Goal: Task Accomplishment & Management: Use online tool/utility

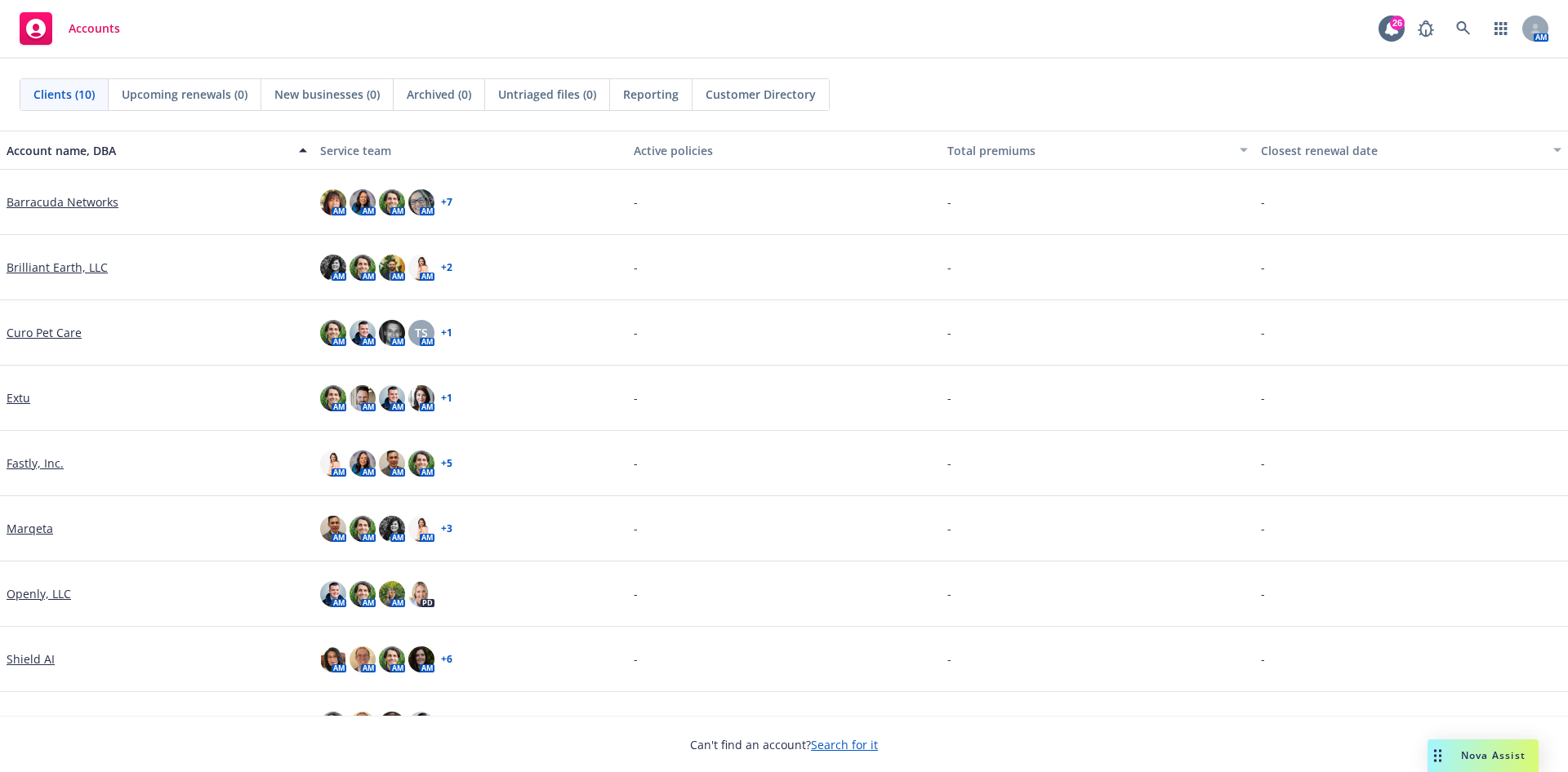
drag, startPoint x: 64, startPoint y: 314, endPoint x: 61, endPoint y: 265, distance: 49.1
click at [61, 265] on link "Brilliant Earth, LLC" at bounding box center [57, 267] width 102 height 17
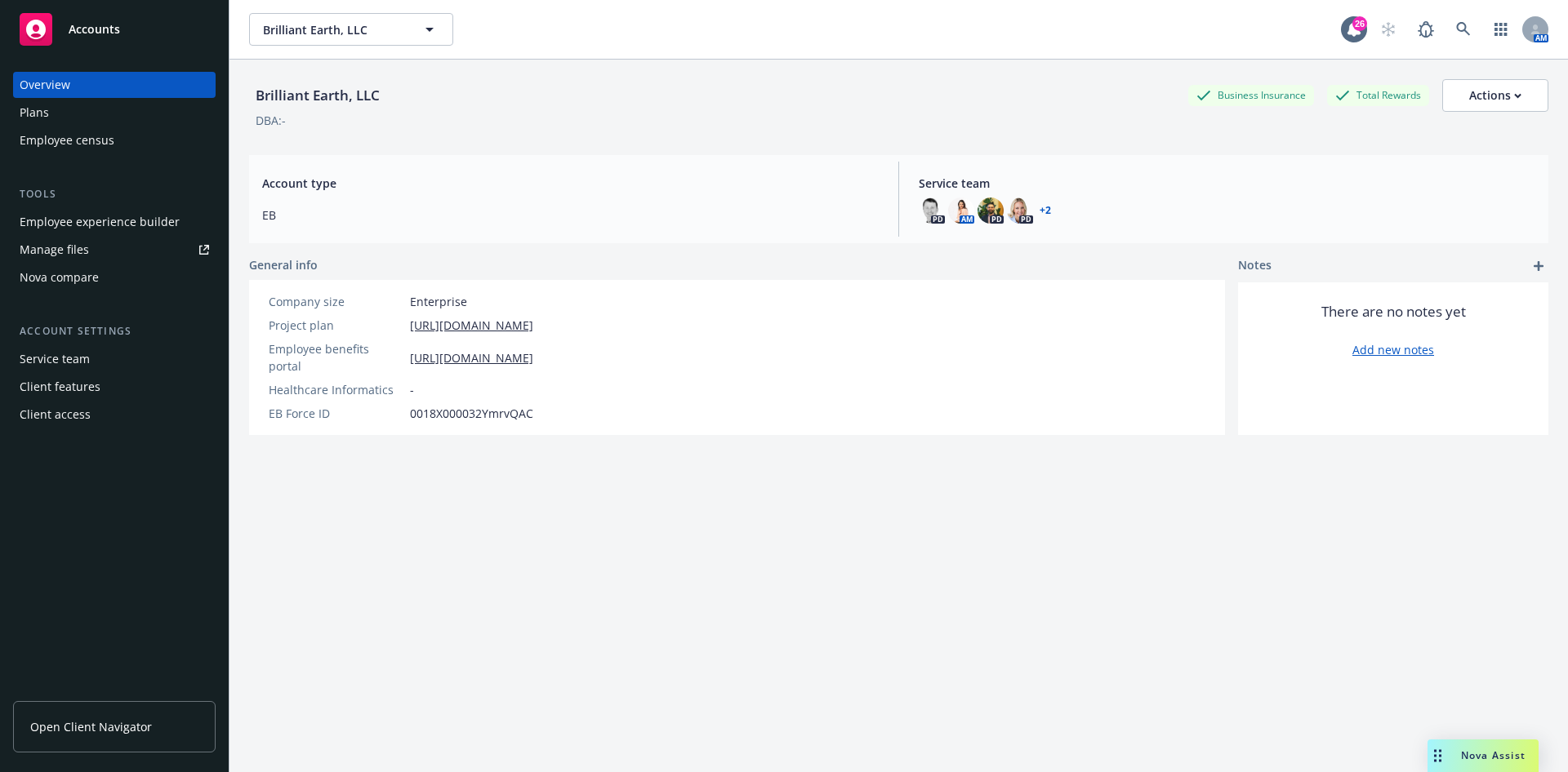
click at [118, 223] on div "Employee experience builder" at bounding box center [100, 222] width 160 height 26
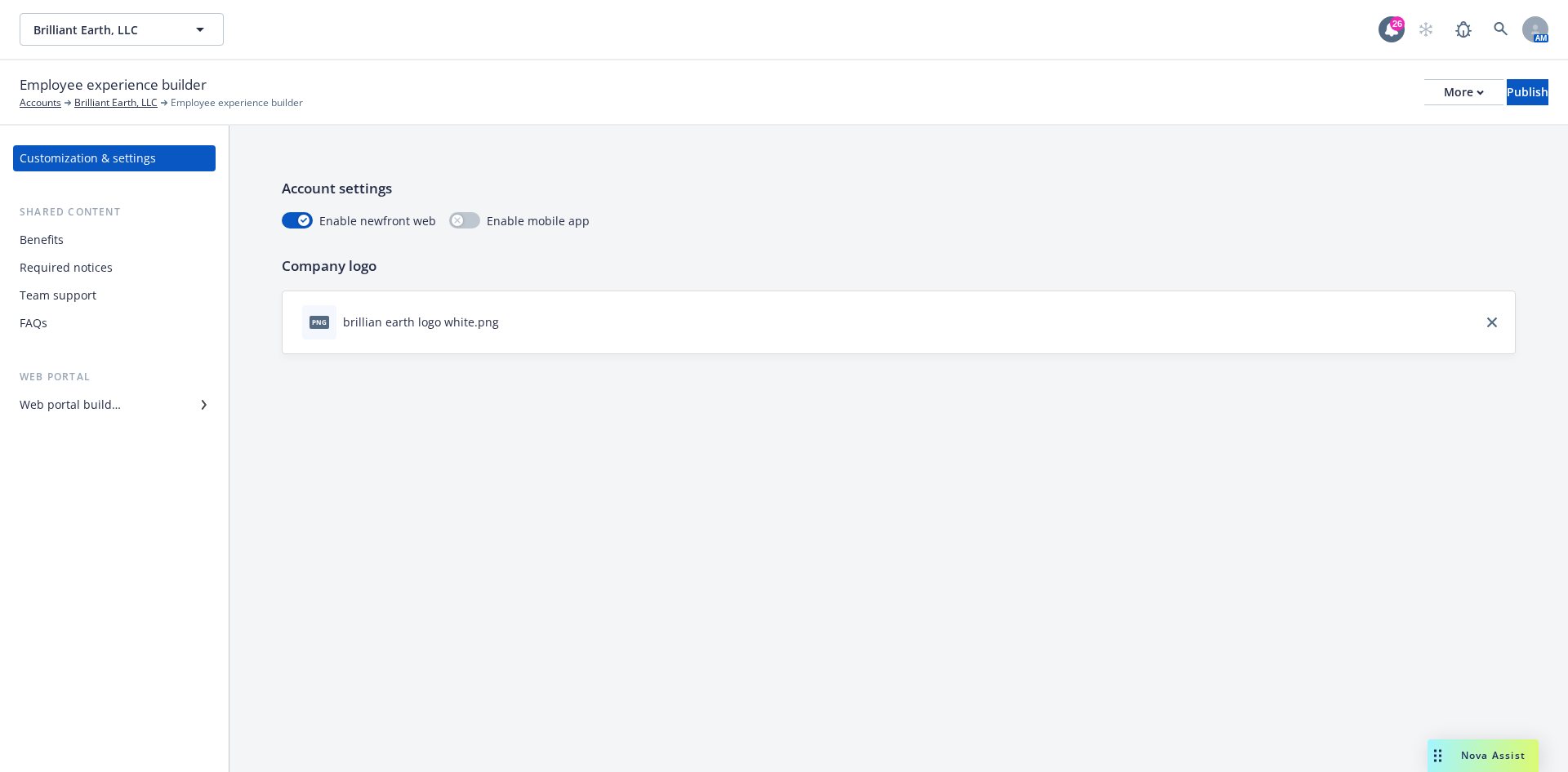
click at [199, 53] on div "Brilliant Earth, LLC Brilliant Earth, LLC 26 AM" at bounding box center [784, 29] width 1568 height 59
click at [203, 45] on button "Brilliant Earth, LLC" at bounding box center [121, 29] width 204 height 33
click at [358, 53] on div "Brilliant Earth, LLC Type Commercial FEIN 20-3413075 26 AM" at bounding box center [784, 29] width 1568 height 59
click at [1444, 97] on div "More" at bounding box center [1464, 93] width 40 height 25
click at [672, 132] on div "Account settings Enable newfront web Enable mobile app Company logo png brillia…" at bounding box center [899, 265] width 1339 height 280
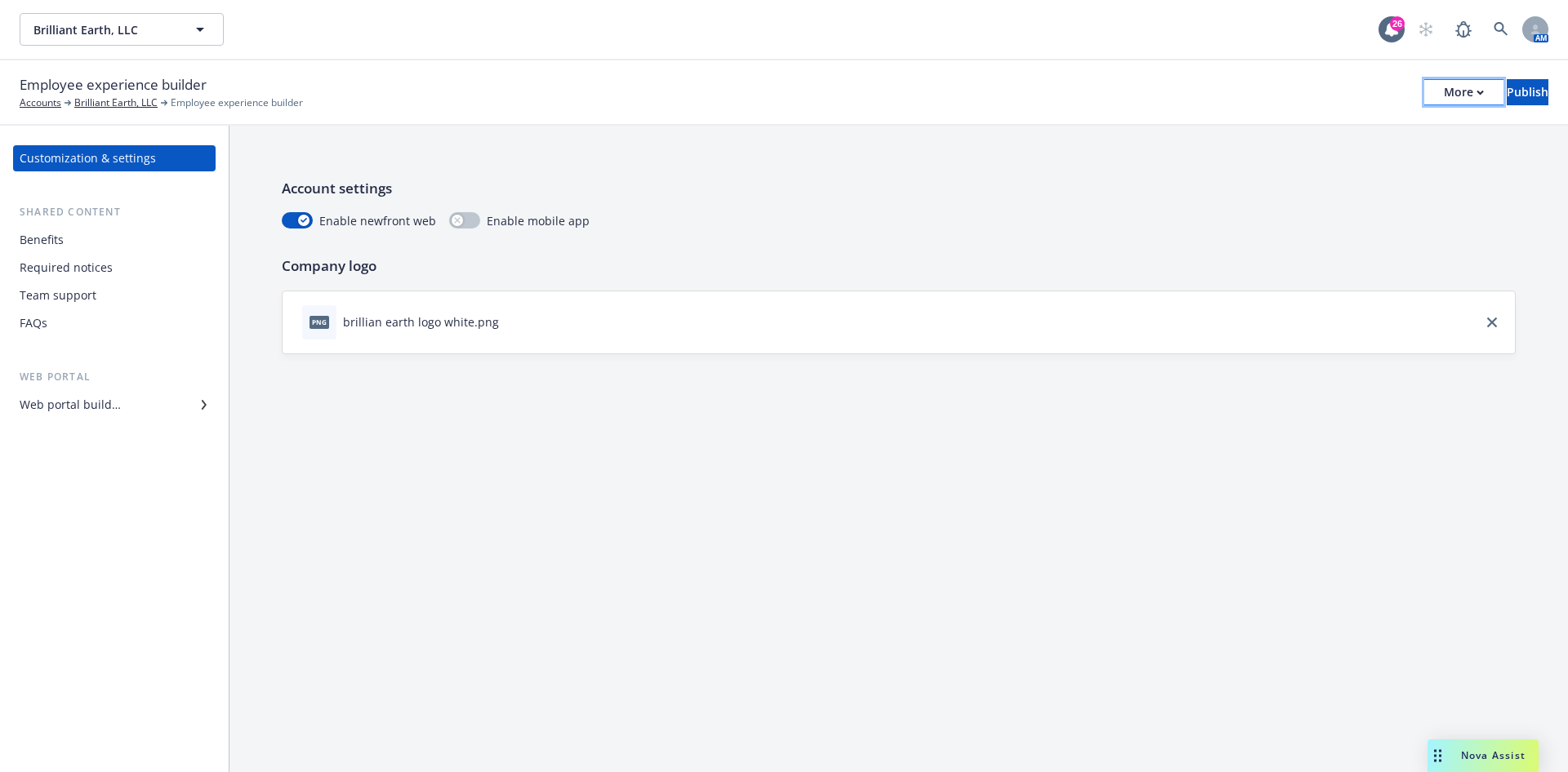
click at [1444, 86] on div "More" at bounding box center [1464, 93] width 40 height 25
click at [728, 143] on div "Account settings Enable newfront web Enable mobile app Company logo png brillia…" at bounding box center [899, 265] width 1339 height 280
click at [115, 382] on div "Web portal" at bounding box center [114, 377] width 202 height 16
click at [115, 389] on div "Web portal Web portal builder" at bounding box center [114, 393] width 202 height 49
click at [118, 405] on div "Web portal builder" at bounding box center [70, 404] width 102 height 26
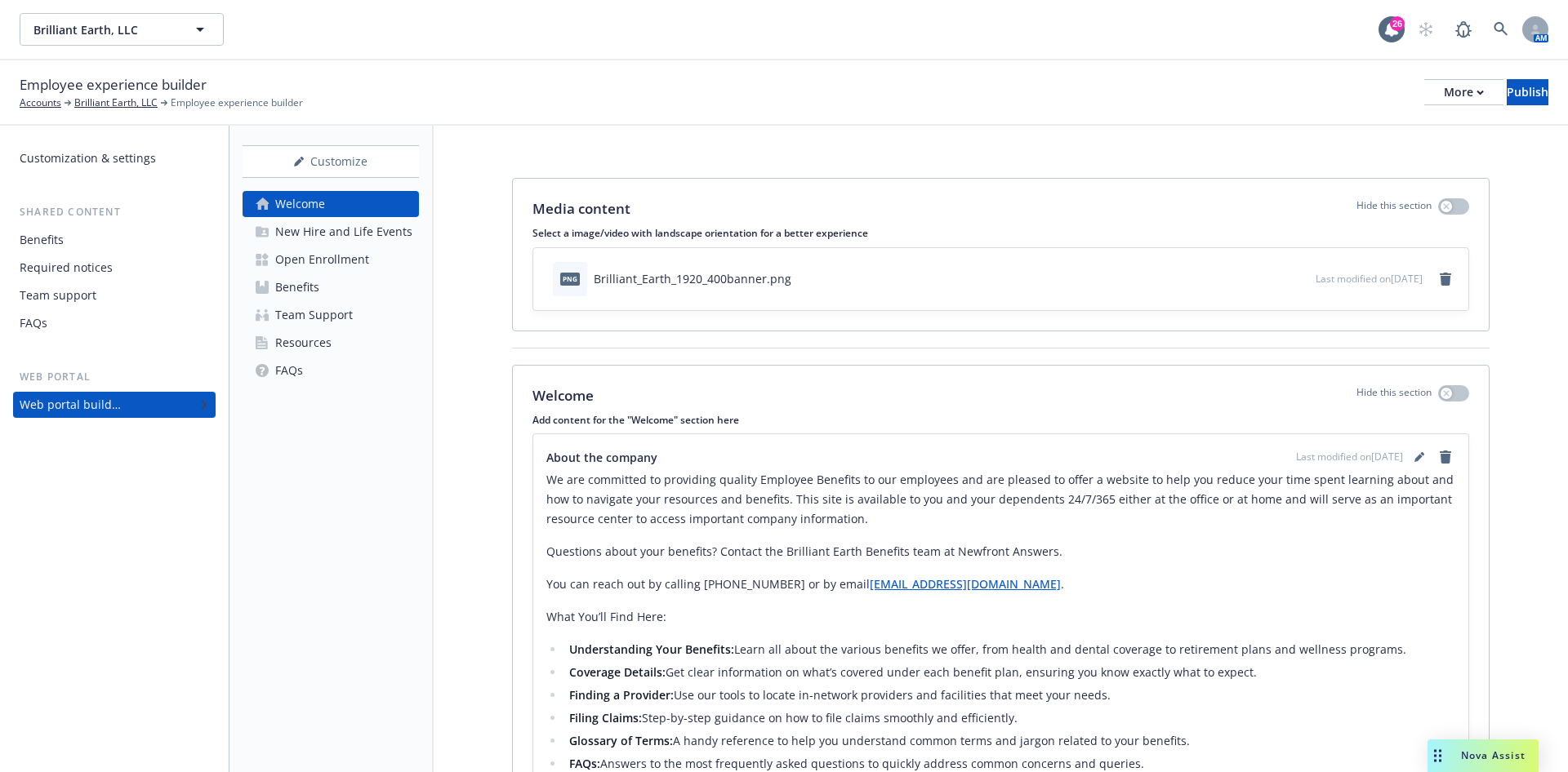
click at [56, 237] on div "Benefits" at bounding box center [42, 240] width 45 height 26
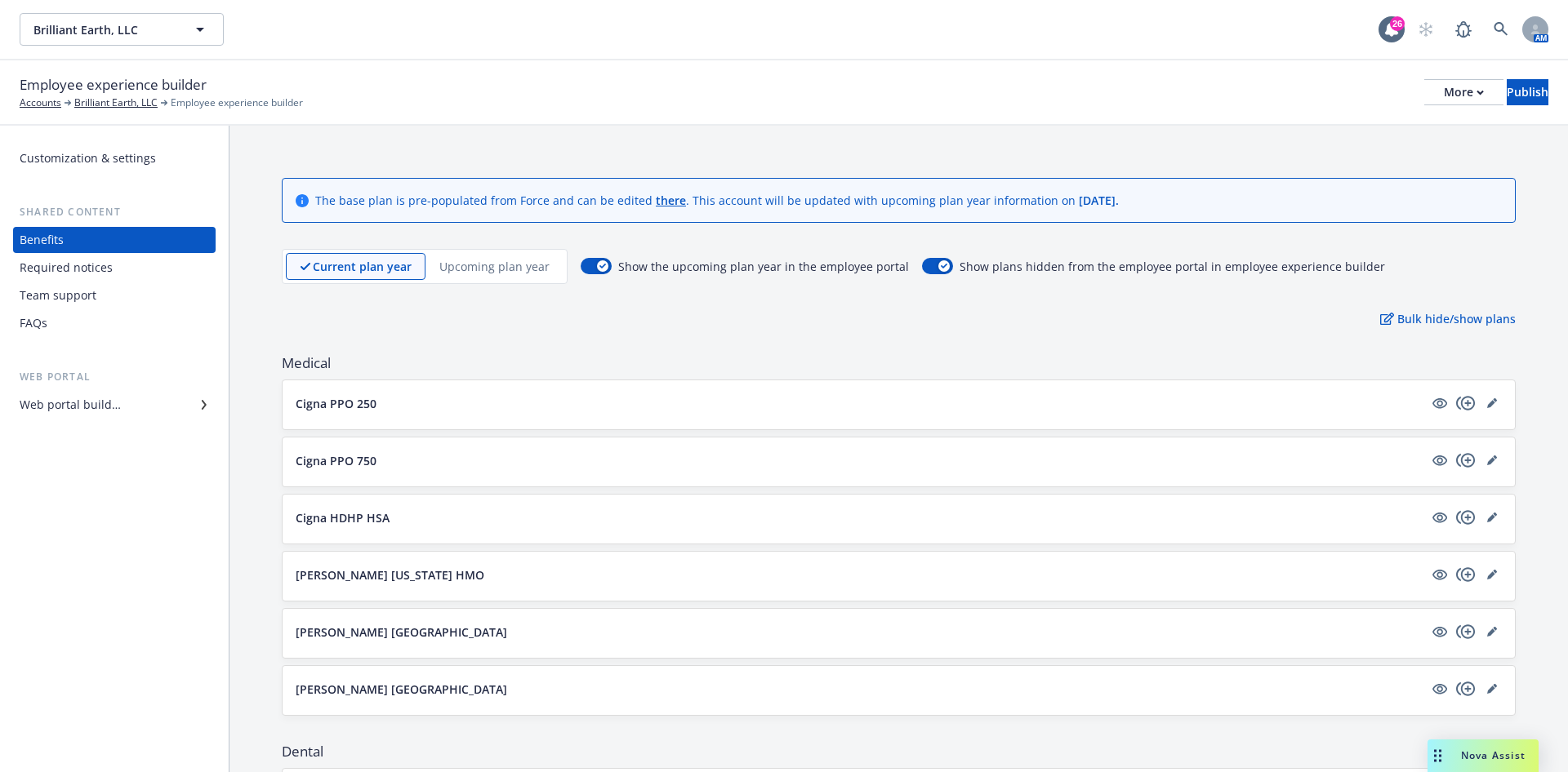
click at [106, 255] on div "Required notices" at bounding box center [66, 267] width 94 height 26
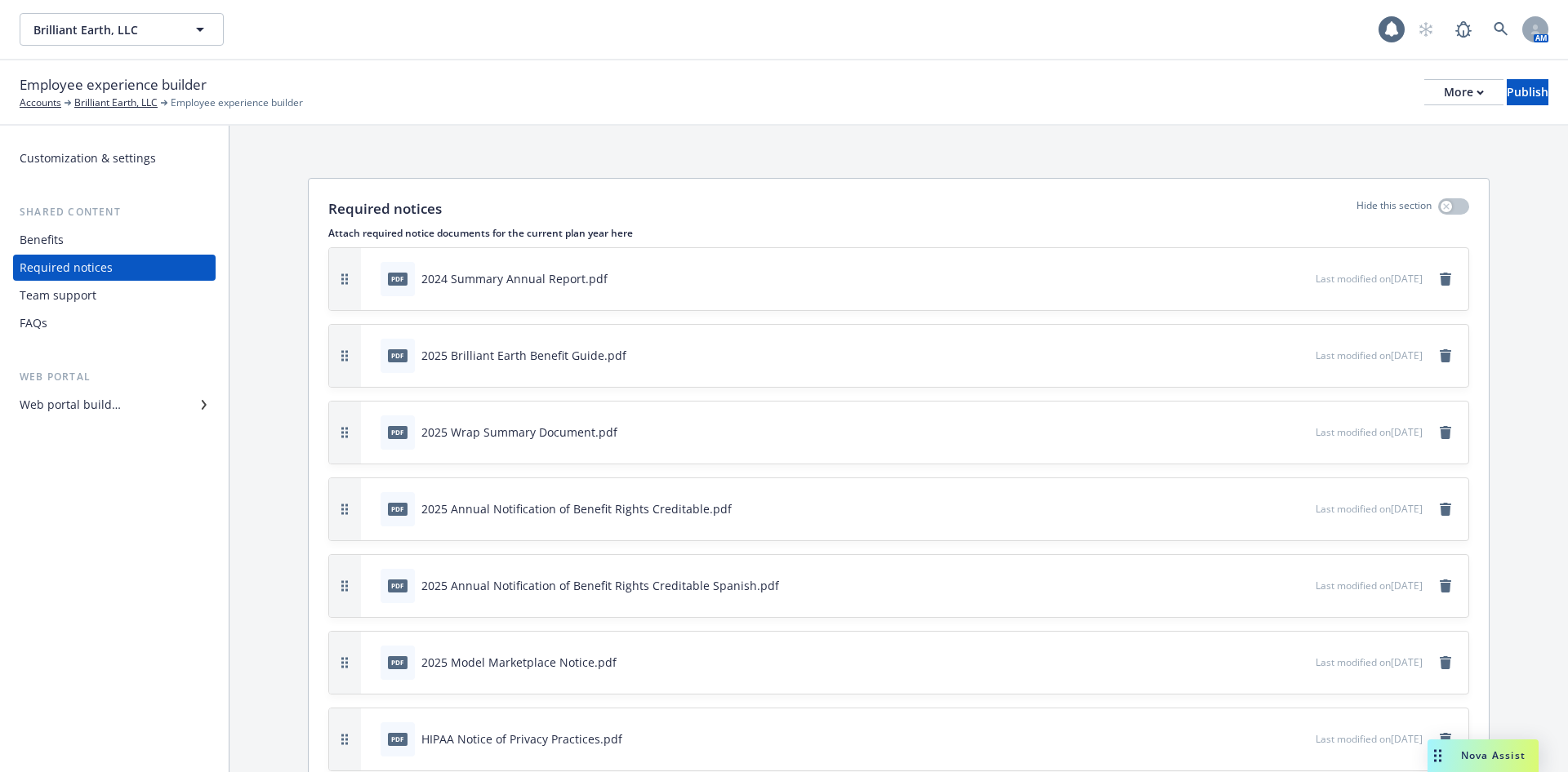
click at [117, 286] on div "Team support" at bounding box center [114, 295] width 190 height 26
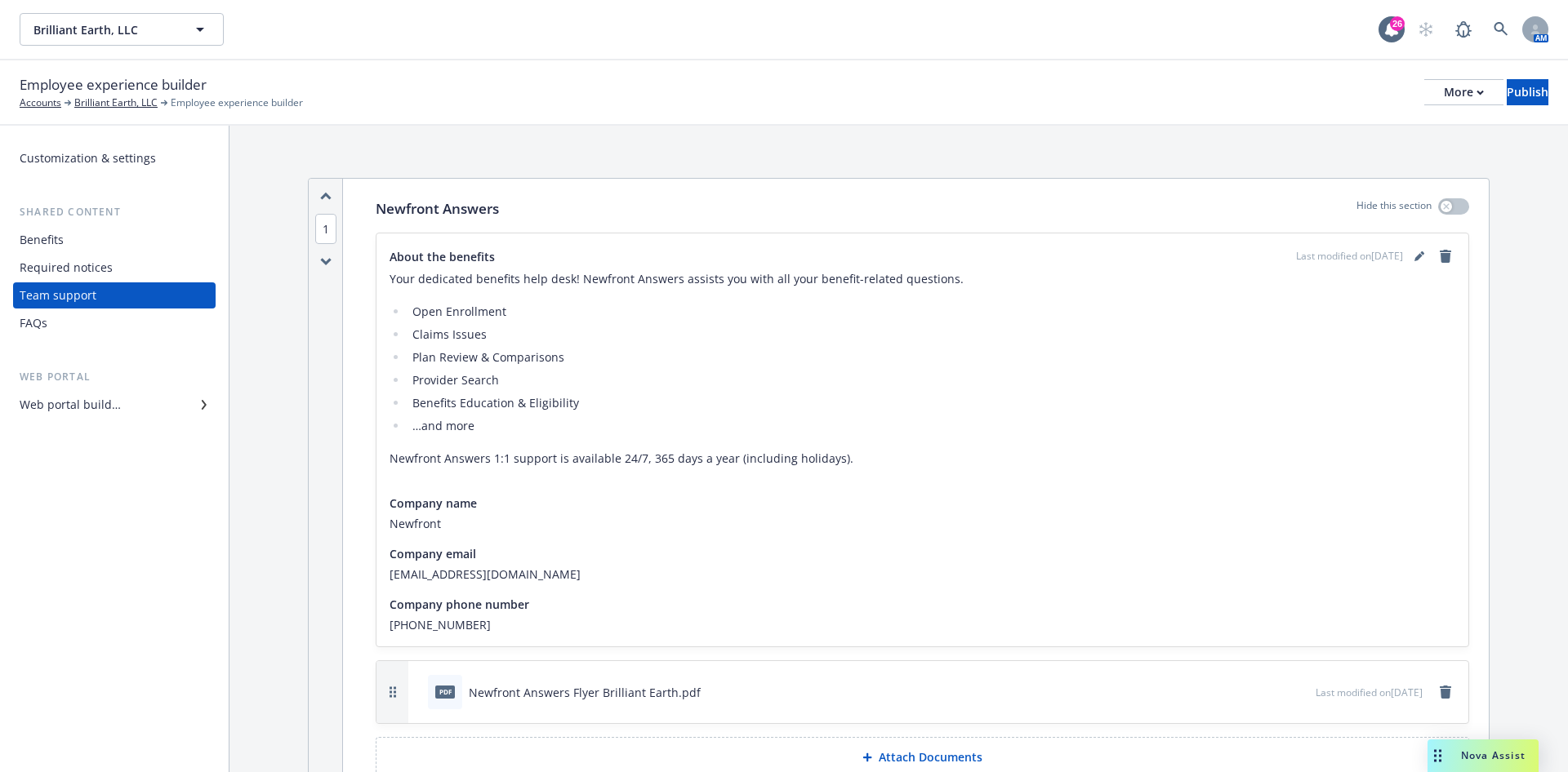
click at [94, 321] on div "FAQs" at bounding box center [114, 322] width 190 height 26
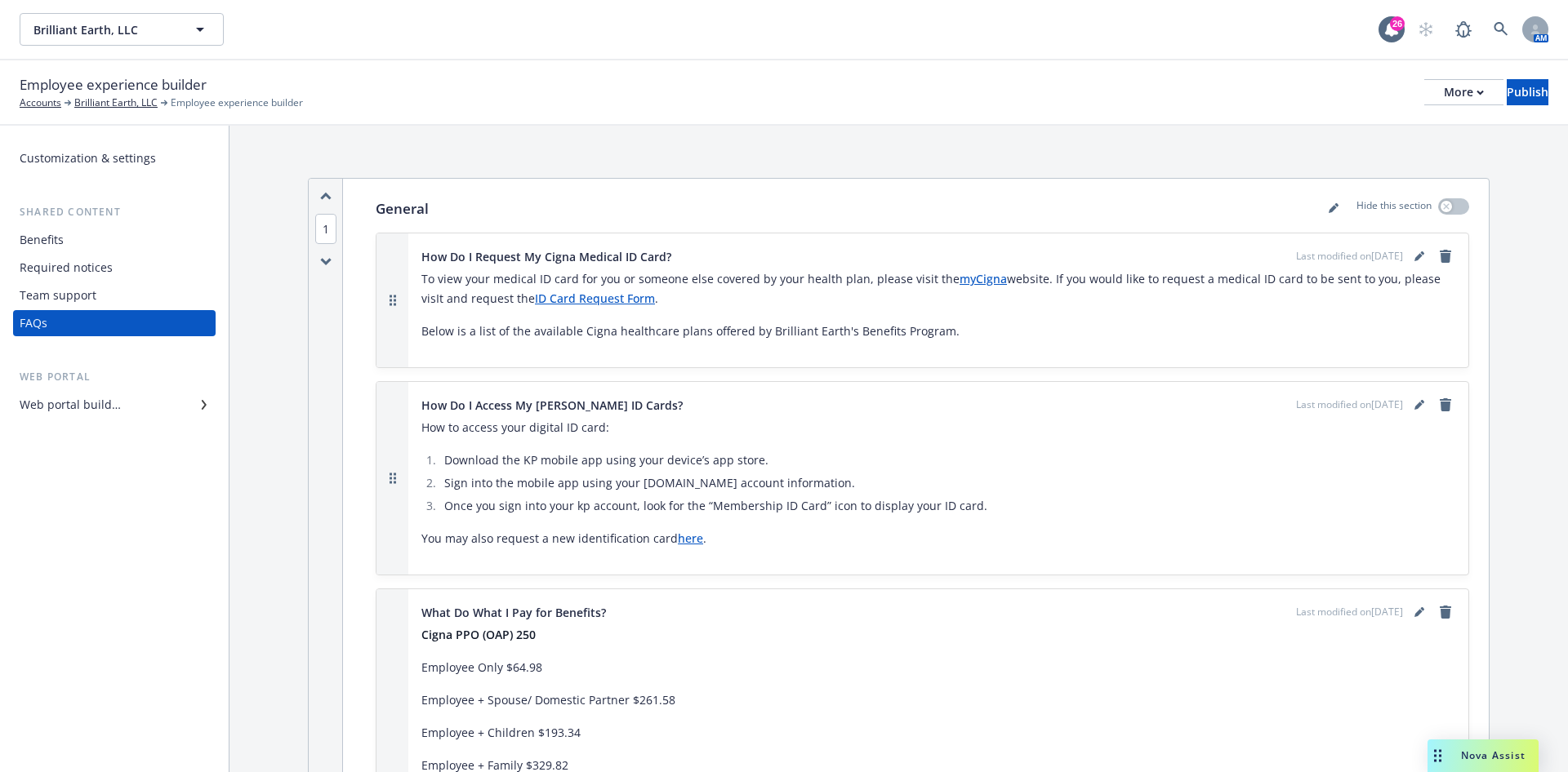
click at [127, 399] on div "Web portal builder" at bounding box center [114, 404] width 190 height 26
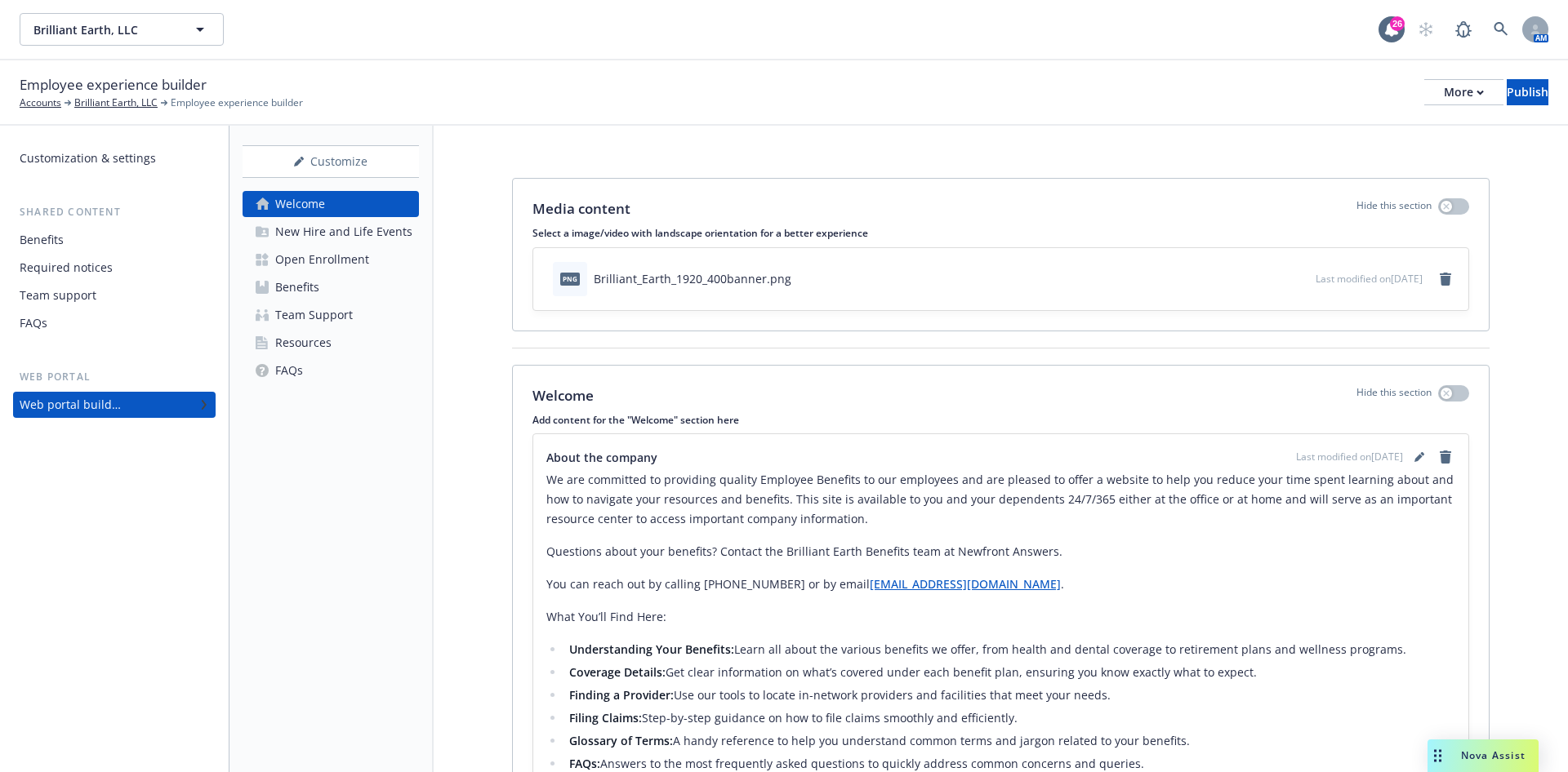
click at [347, 262] on div "Open Enrollment" at bounding box center [322, 259] width 94 height 26
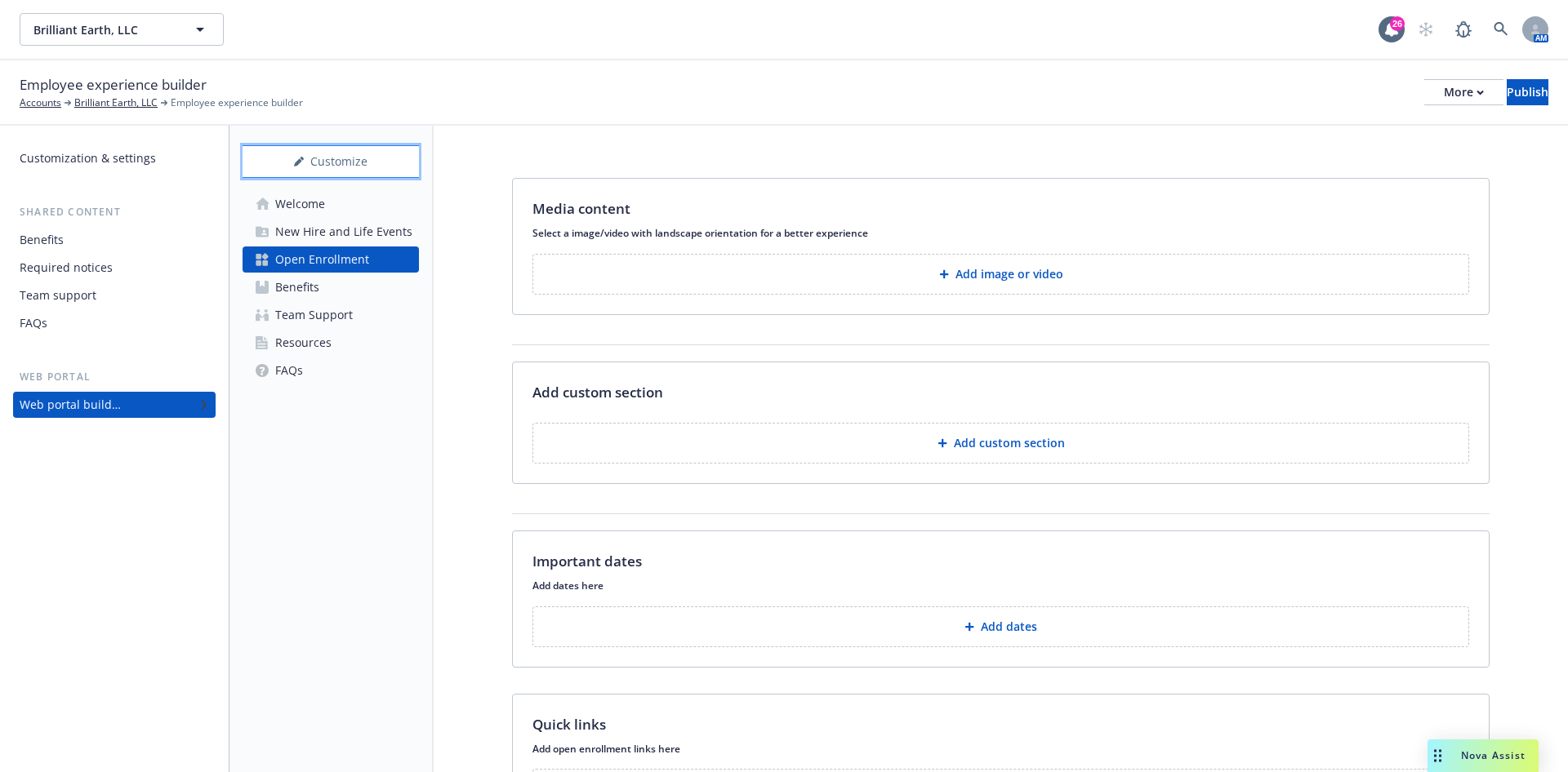
click at [337, 167] on div "Customize" at bounding box center [331, 161] width 176 height 31
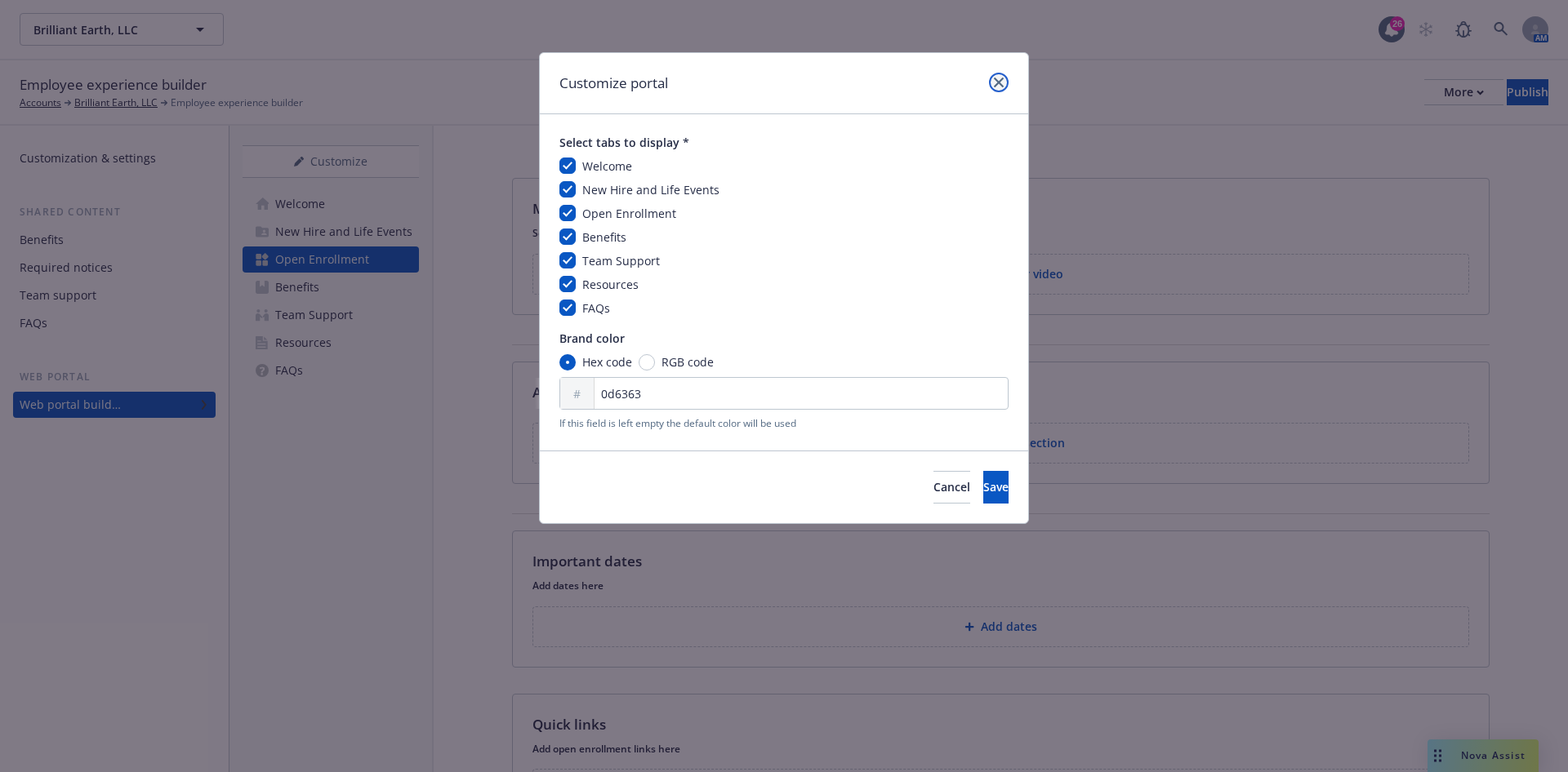
click at [997, 75] on link "close" at bounding box center [999, 83] width 20 height 20
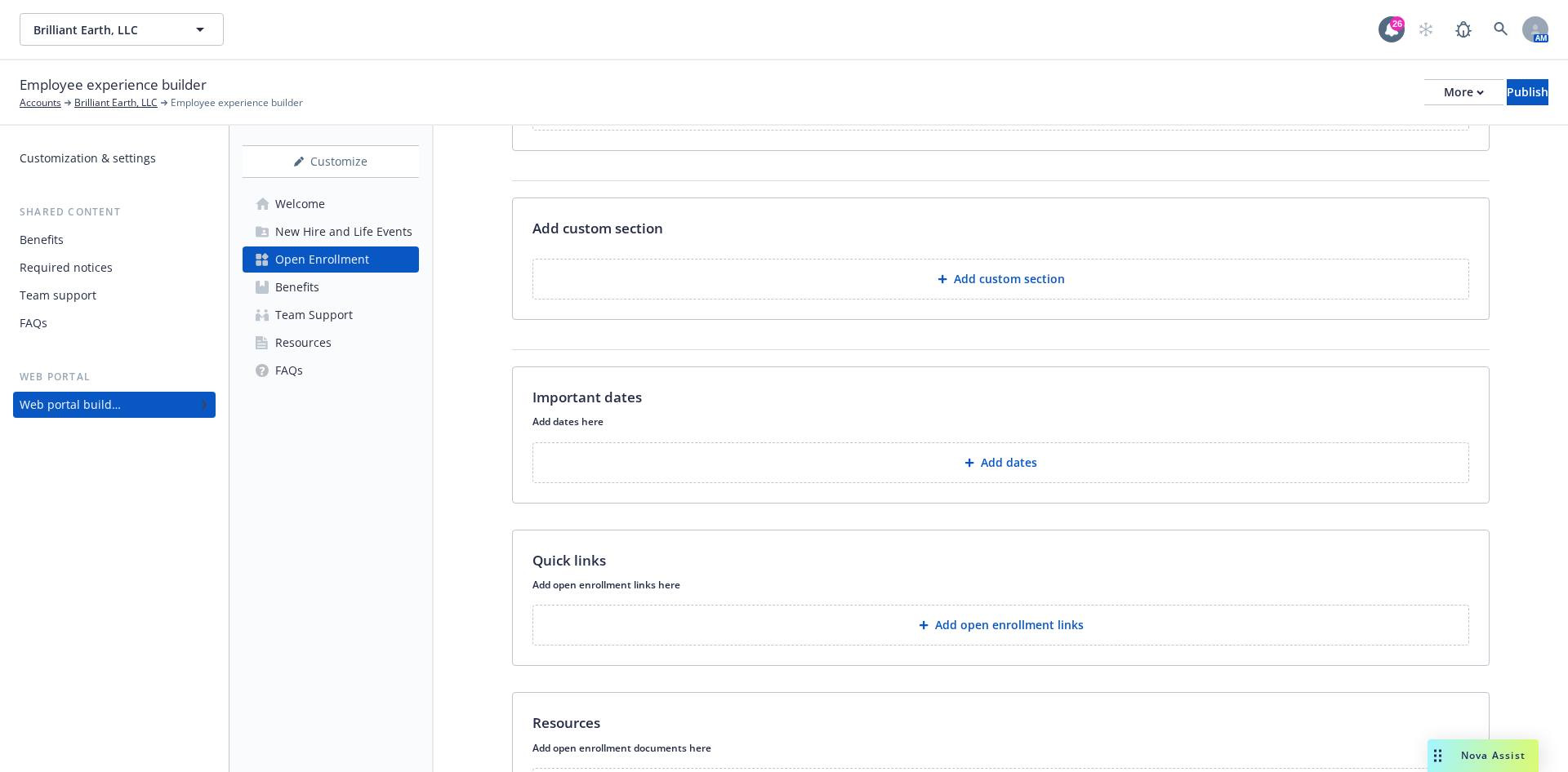
scroll to position [245, 0]
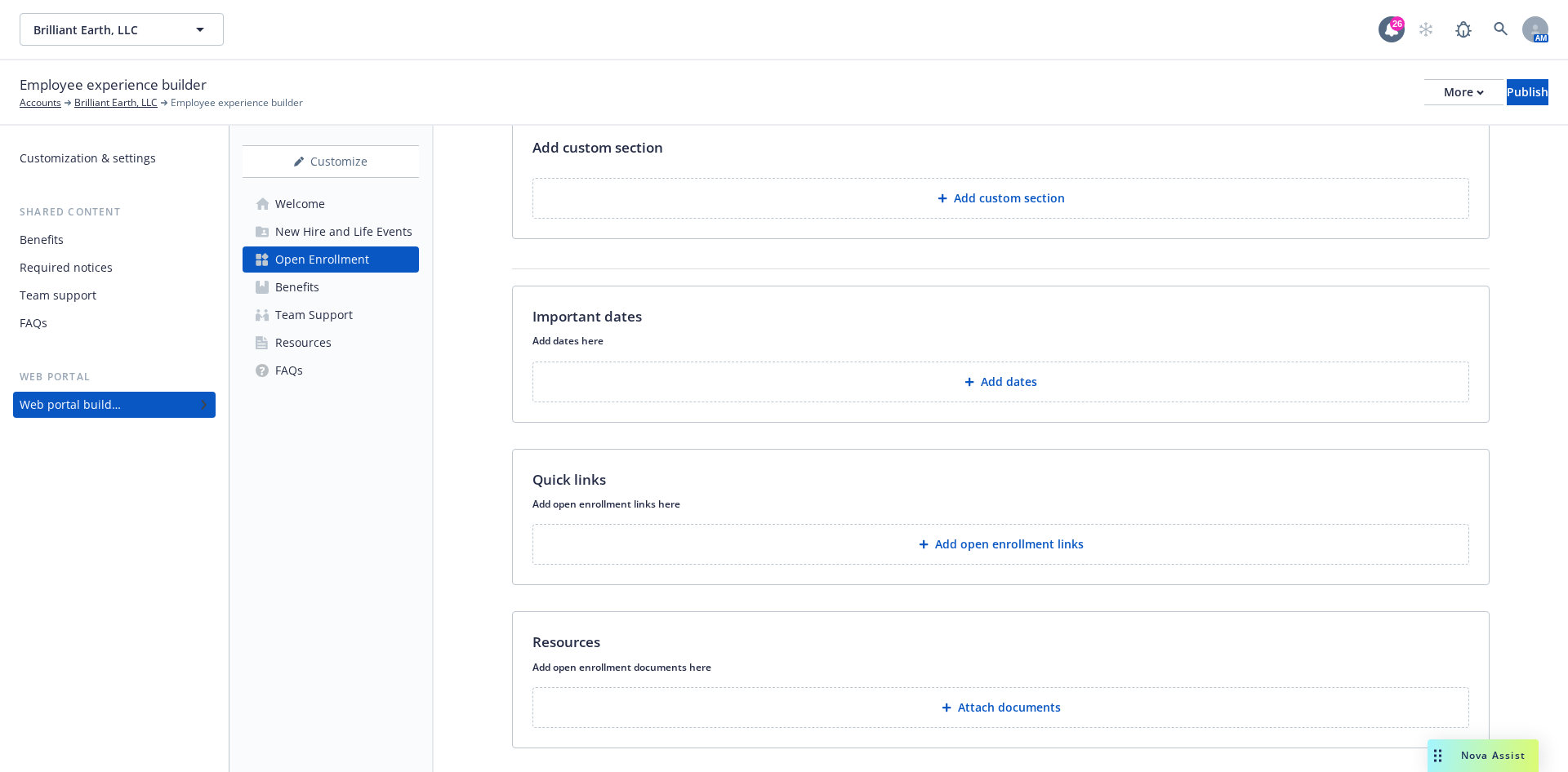
click at [268, 508] on div "Customize Welcome New Hire and Life Events Open Enrollment Benefits Team Suppor…" at bounding box center [331, 449] width 204 height 646
click at [931, 371] on button "Add dates" at bounding box center [1000, 382] width 936 height 41
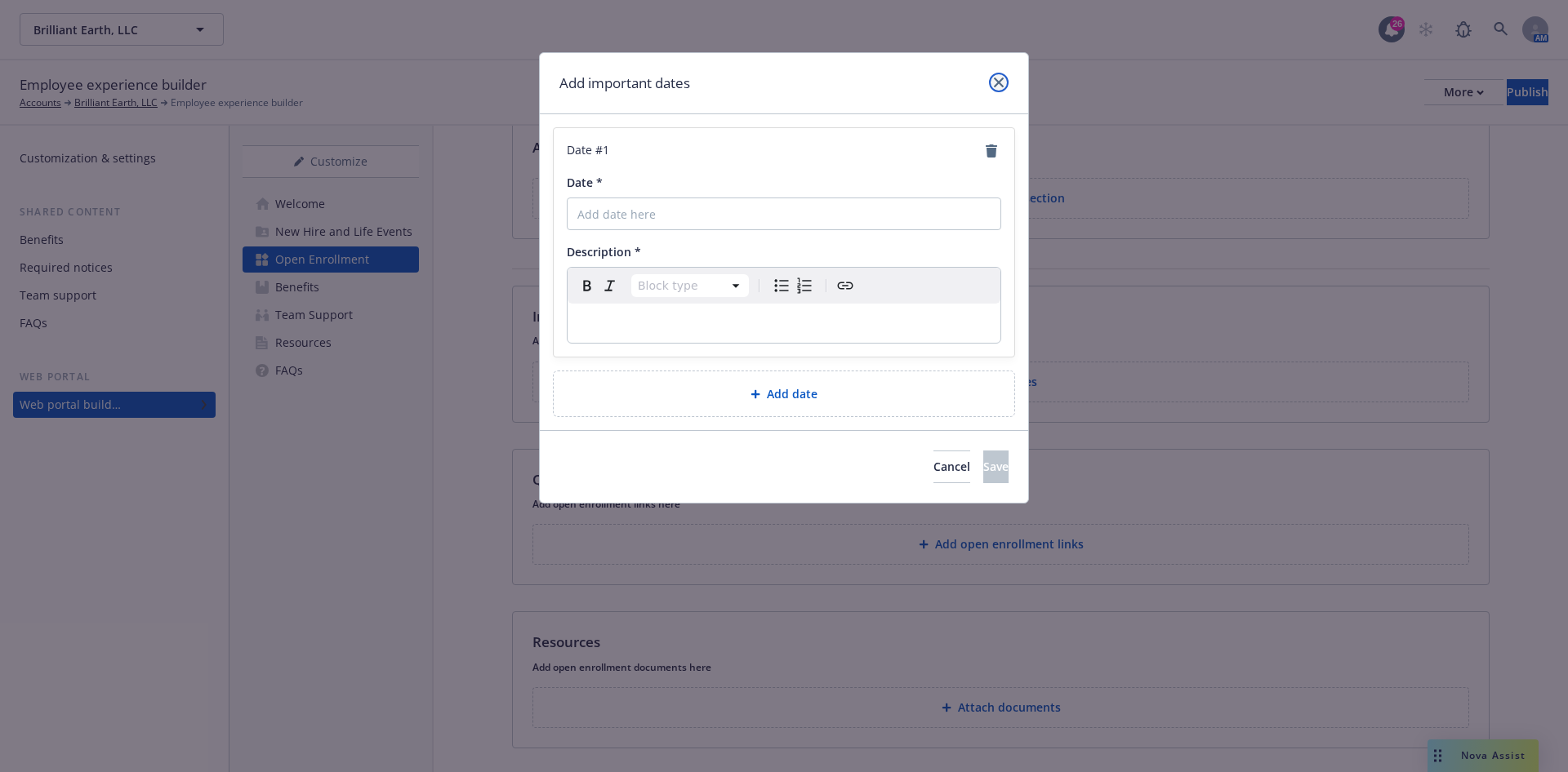
click at [1007, 80] on link "close" at bounding box center [999, 83] width 20 height 20
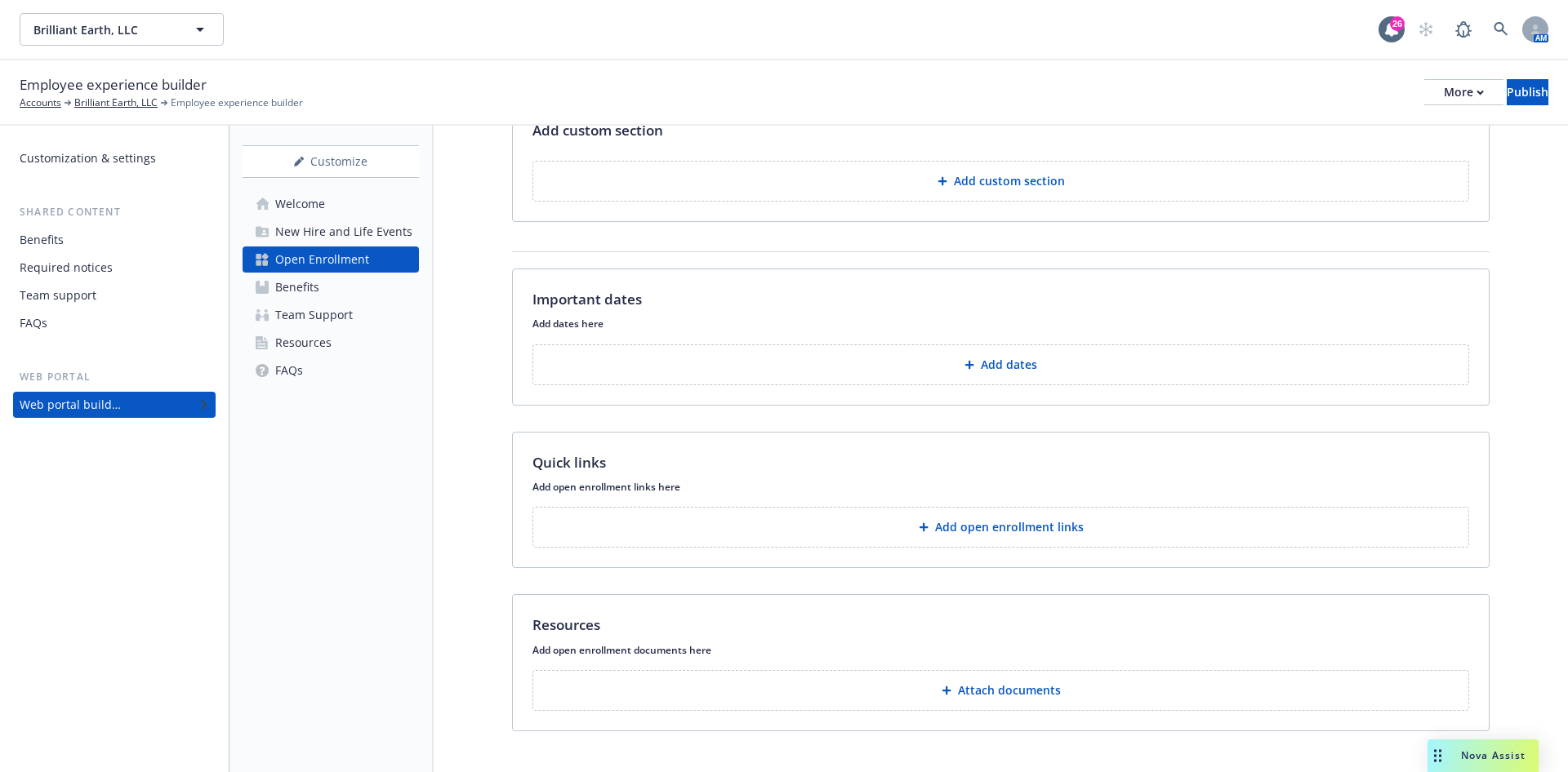
scroll to position [280, 0]
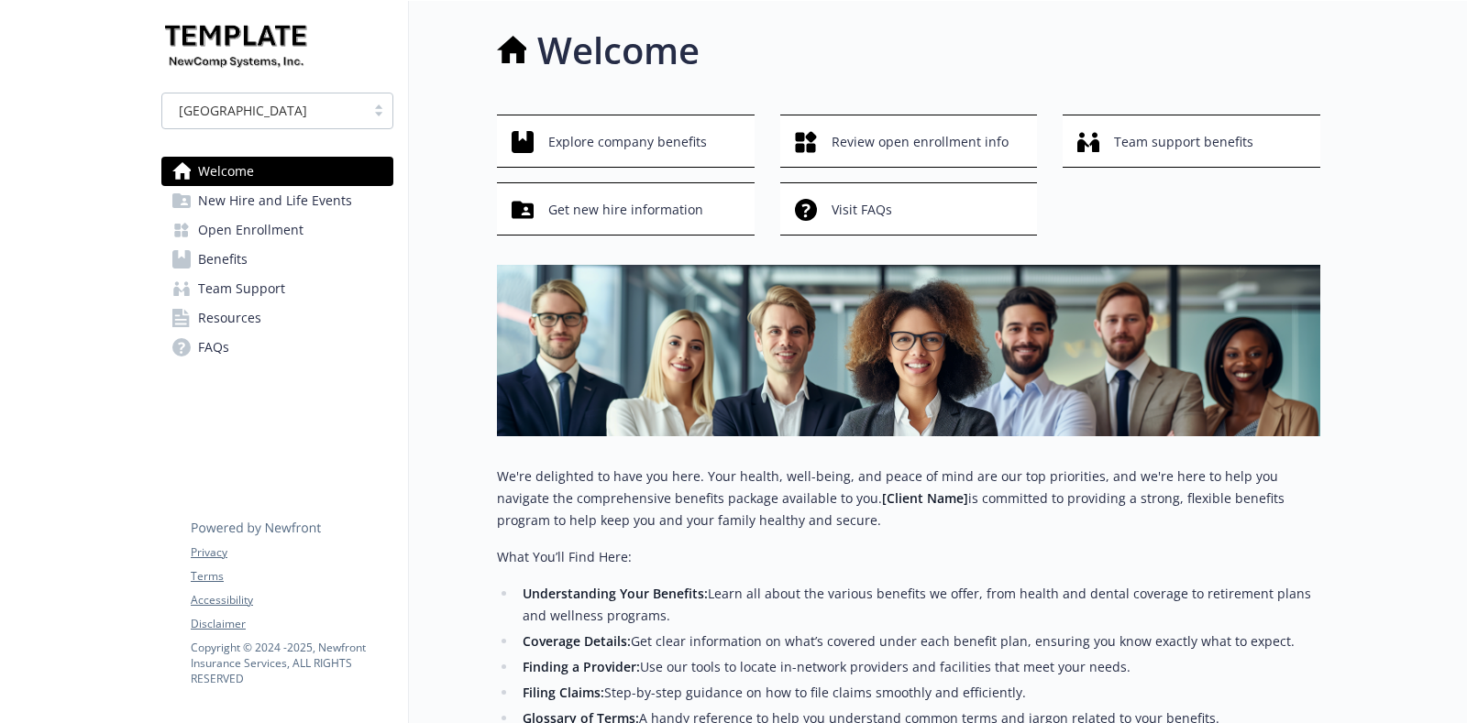
click at [250, 223] on span "Open Enrollment" at bounding box center [250, 229] width 105 height 29
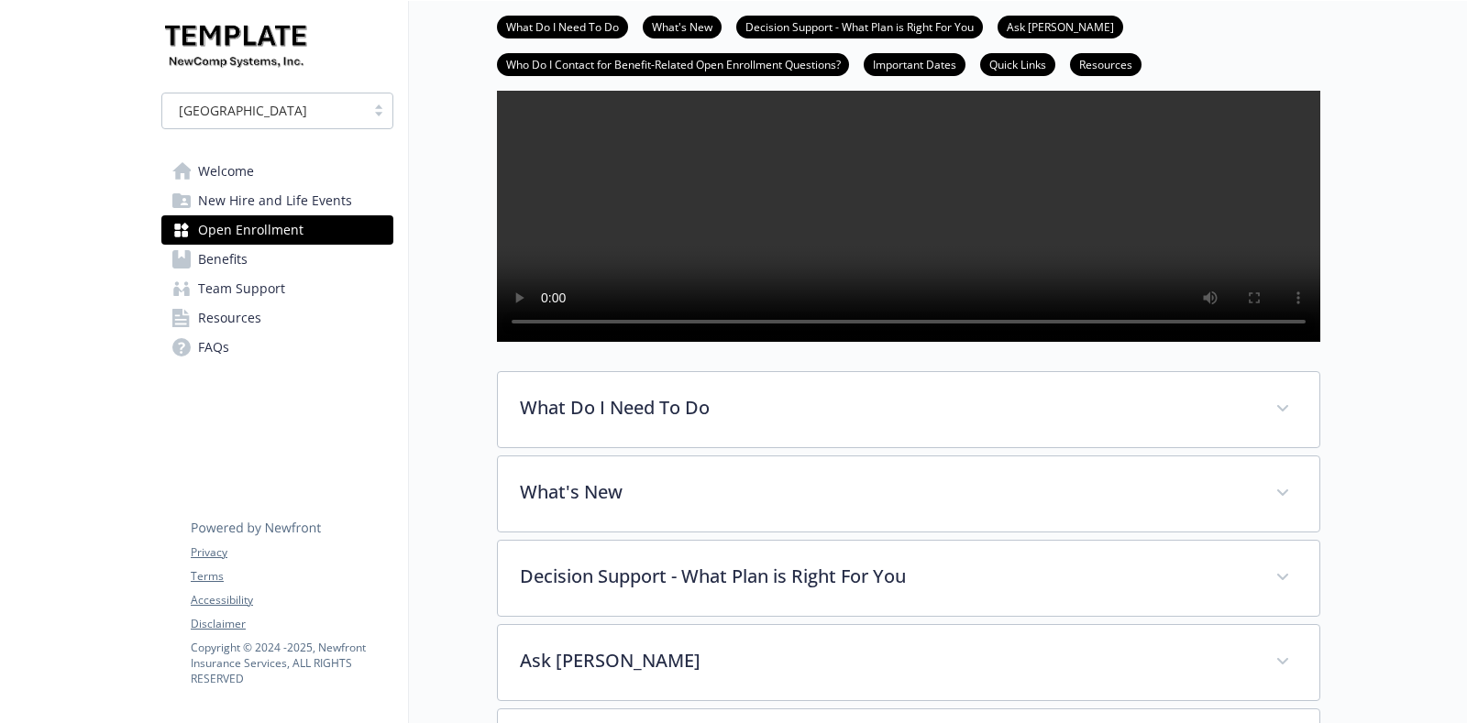
scroll to position [349, 0]
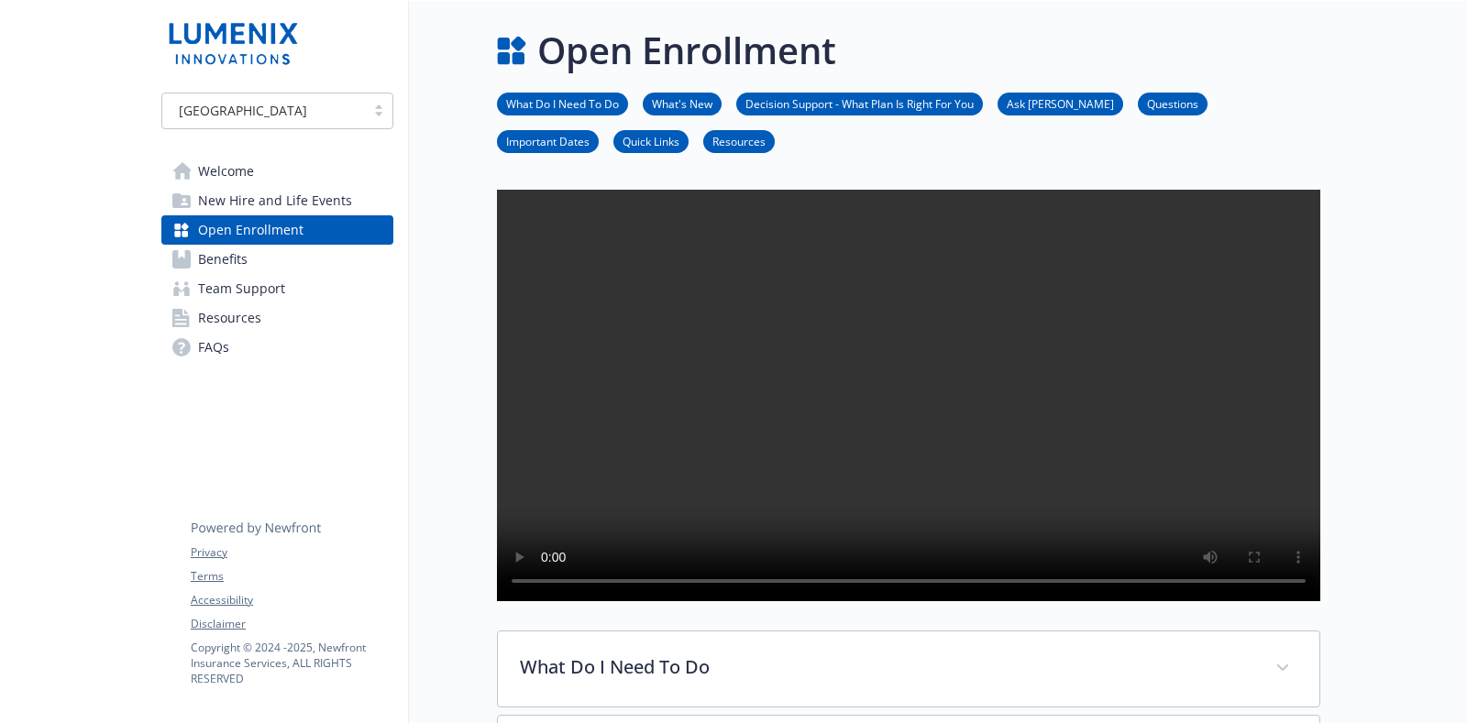
scroll to position [573, 0]
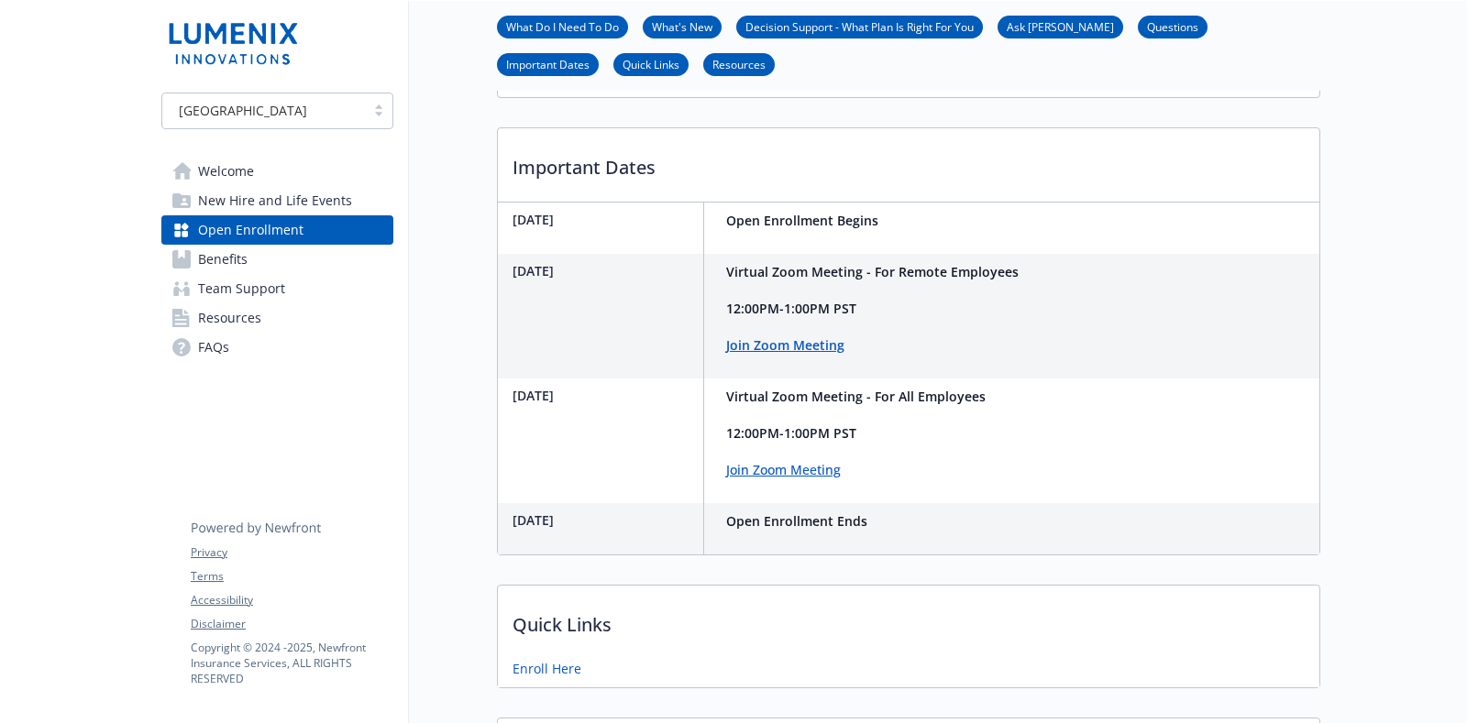
scroll to position [1261, 0]
